Goal: Unclear: Browse casually

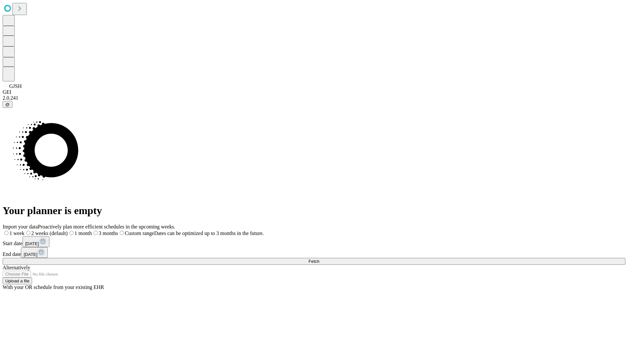
click at [319, 259] on span "Fetch" at bounding box center [314, 261] width 11 height 5
